Goal: Navigation & Orientation: Go to known website

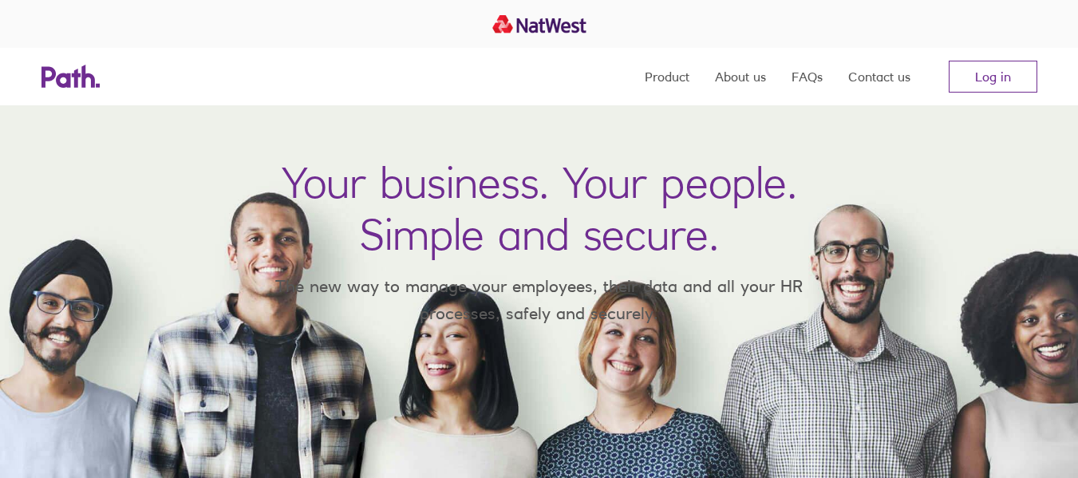
click at [967, 72] on link "Log in" at bounding box center [993, 77] width 89 height 32
click at [1001, 80] on link "Log in" at bounding box center [993, 77] width 89 height 32
